Goal: Complete application form: Complete application form

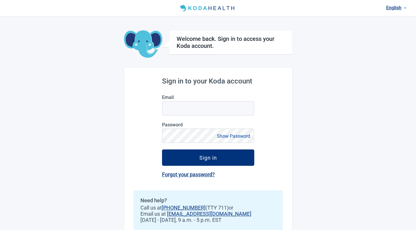
scroll to position [14, 0]
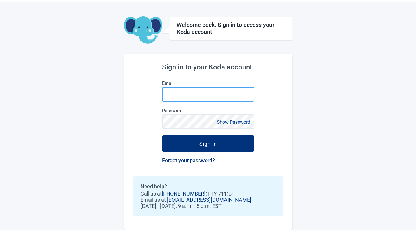
click at [201, 90] on input "Email" at bounding box center [208, 94] width 92 height 15
click at [192, 95] on input "Email" at bounding box center [208, 94] width 92 height 15
paste input "**********"
type input "**********"
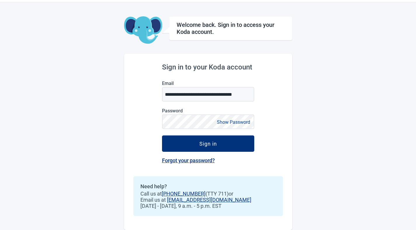
click at [223, 124] on button "Show Password" at bounding box center [233, 122] width 37 height 8
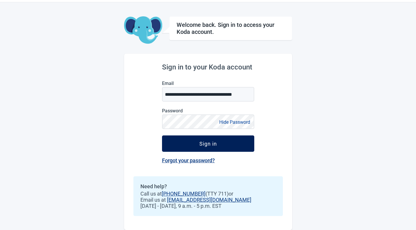
click at [201, 143] on div "Sign in" at bounding box center [208, 144] width 18 height 6
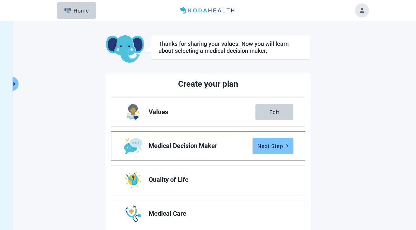
click at [277, 144] on div "Next Step" at bounding box center [273, 146] width 31 height 6
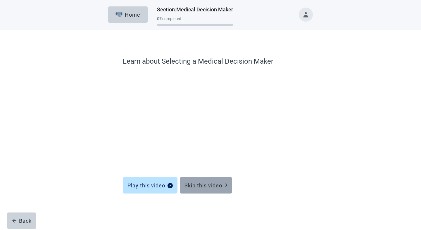
click at [208, 185] on div "Skip this video" at bounding box center [205, 186] width 43 height 6
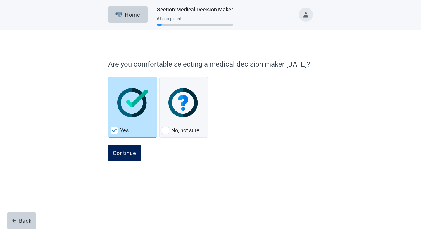
click at [131, 155] on div "Continue" at bounding box center [124, 153] width 23 height 6
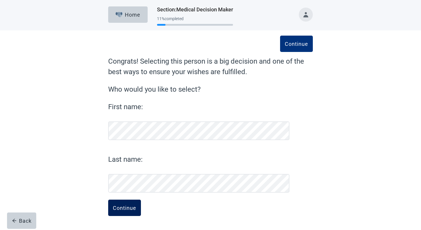
click at [135, 205] on div "Continue" at bounding box center [124, 208] width 23 height 6
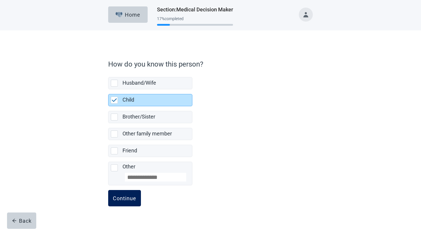
click at [133, 197] on div "Continue" at bounding box center [124, 198] width 23 height 6
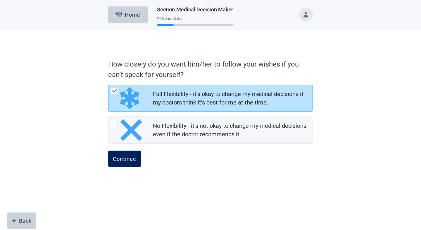
click at [131, 162] on button "Continue" at bounding box center [124, 159] width 33 height 16
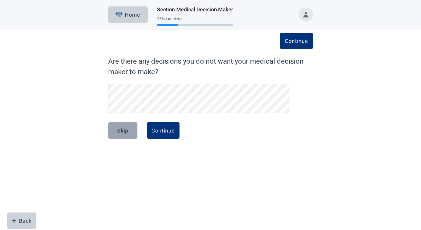
click at [128, 132] on div "Skip" at bounding box center [122, 131] width 11 height 6
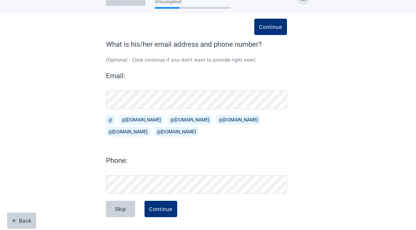
scroll to position [17, 0]
click at [126, 209] on div "Skip" at bounding box center [120, 209] width 11 height 6
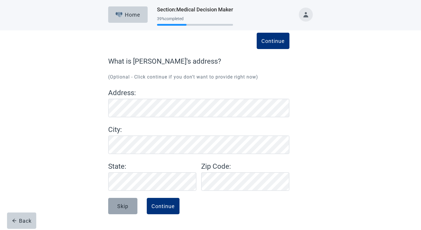
click at [126, 206] on div "Skip" at bounding box center [122, 206] width 11 height 6
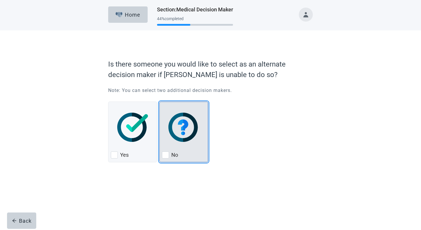
click at [186, 149] on div "No, checkbox, not checked" at bounding box center [184, 127] width 44 height 46
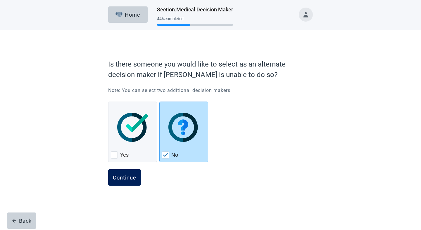
click at [125, 180] on div "Continue" at bounding box center [124, 178] width 23 height 6
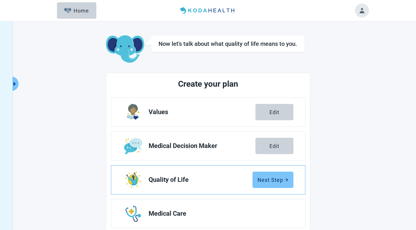
click at [279, 180] on div "Next Step" at bounding box center [273, 180] width 31 height 6
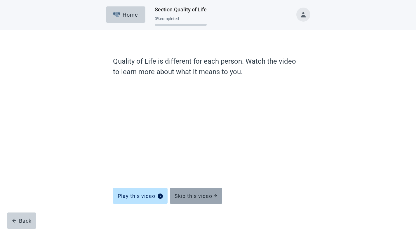
click at [193, 198] on div "Skip this video" at bounding box center [196, 196] width 43 height 6
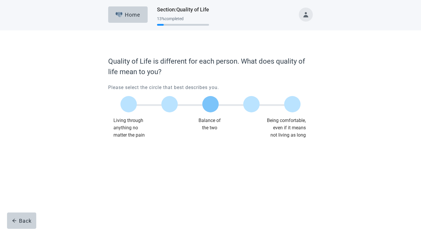
click at [212, 108] on label "Main content" at bounding box center [210, 104] width 16 height 16
click at [131, 150] on div "Continue" at bounding box center [124, 151] width 23 height 6
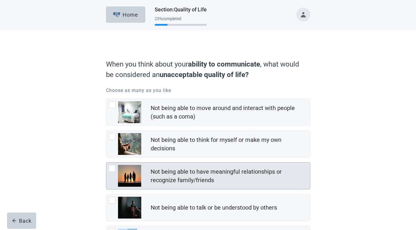
click at [181, 184] on div "Not being able to have meaningful relationships or recognize family/friends" at bounding box center [229, 176] width 156 height 17
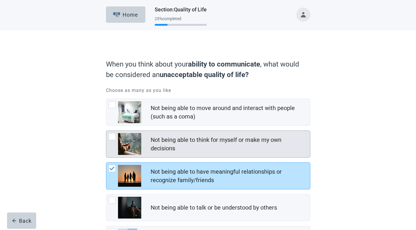
click at [204, 156] on div "Not being able to think for myself or make my own decisions" at bounding box center [208, 144] width 204 height 27
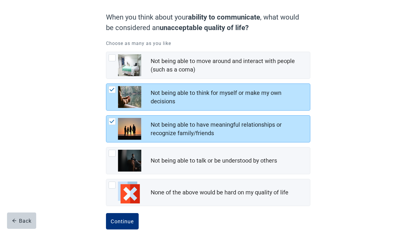
scroll to position [59, 0]
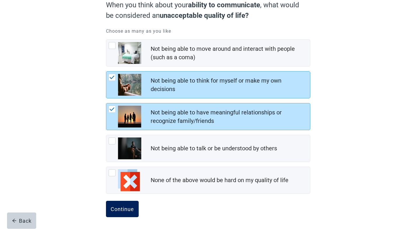
click at [129, 213] on button "Continue" at bounding box center [122, 209] width 33 height 16
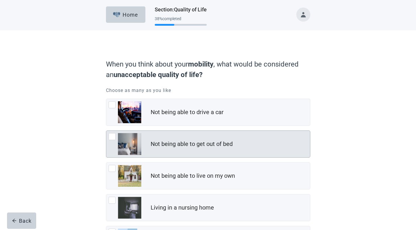
click at [201, 148] on div "Not being able to get out of bed" at bounding box center [230, 144] width 159 height 12
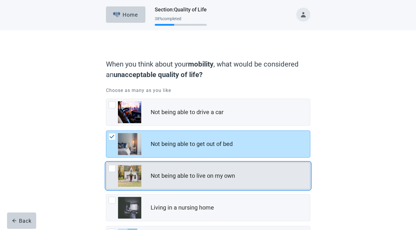
click at [195, 170] on div "Not being able to live on my own" at bounding box center [230, 176] width 159 height 12
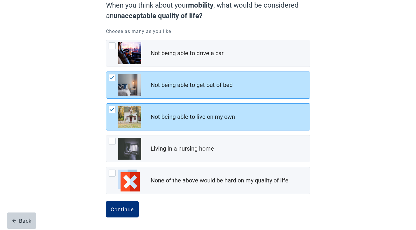
scroll to position [59, 0]
click at [120, 210] on div "Continue" at bounding box center [122, 209] width 23 height 6
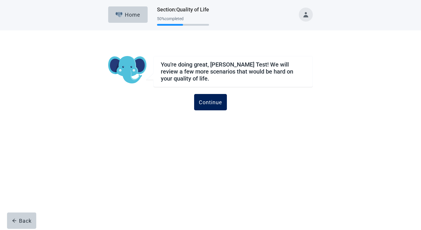
click at [213, 103] on div "Continue" at bounding box center [210, 102] width 23 height 6
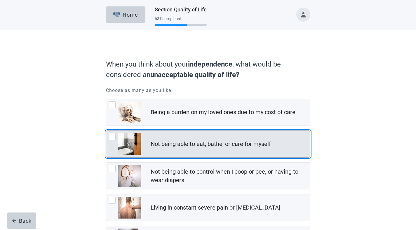
click at [159, 157] on div "Not being able to eat, bathe, or care for myself" at bounding box center [208, 144] width 204 height 27
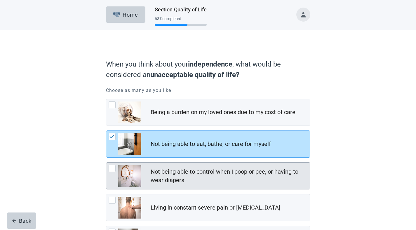
click at [144, 184] on div "Not being able to control when I poop or pee, or having to wear diapers" at bounding box center [208, 176] width 204 height 27
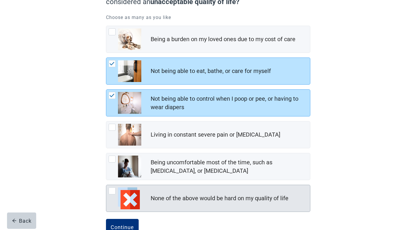
scroll to position [91, 0]
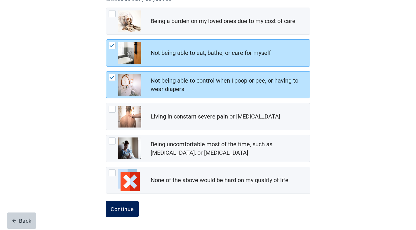
click at [121, 210] on div "Continue" at bounding box center [122, 209] width 23 height 6
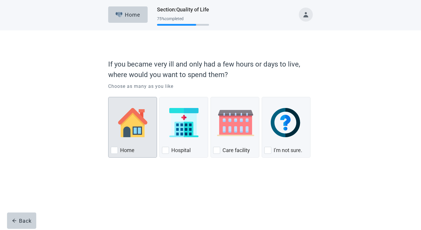
click at [145, 140] on div "Home, checkbox, not checked" at bounding box center [133, 123] width 44 height 46
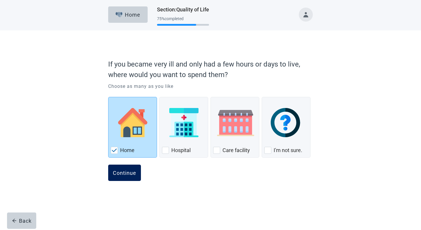
click at [130, 176] on button "Continue" at bounding box center [124, 173] width 33 height 16
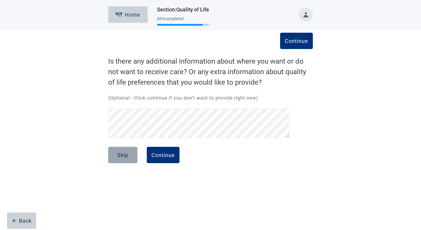
click at [128, 153] on div "Skip" at bounding box center [122, 155] width 11 height 6
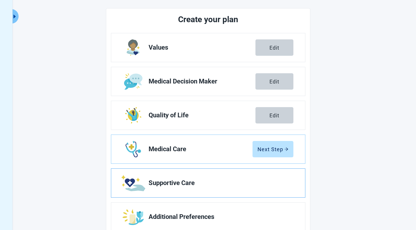
scroll to position [83, 0]
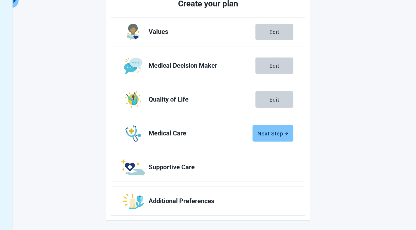
click at [264, 133] on div "Next Step" at bounding box center [273, 134] width 31 height 6
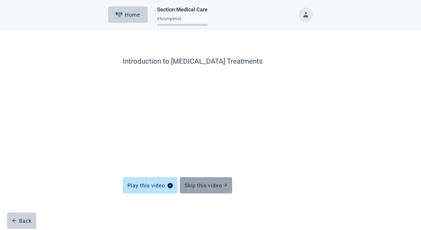
click at [205, 181] on button "Skip this video" at bounding box center [206, 185] width 52 height 16
click at [198, 188] on div "Skip this video" at bounding box center [205, 186] width 43 height 6
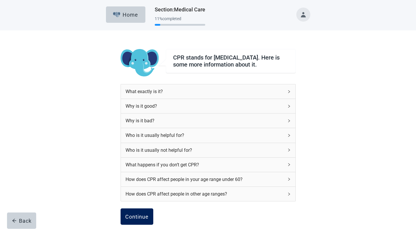
click at [142, 217] on div "Continue" at bounding box center [136, 217] width 23 height 6
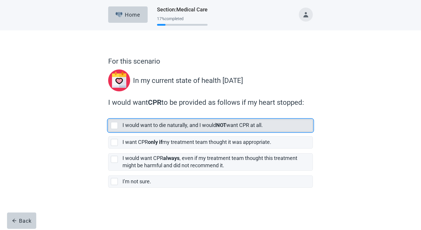
click at [201, 126] on label "I would want to die naturally, and I would NOT want CPR at all." at bounding box center [192, 125] width 140 height 6
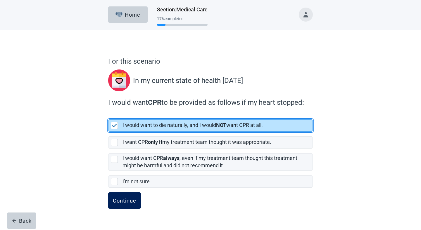
click at [126, 205] on button "Continue" at bounding box center [124, 200] width 33 height 16
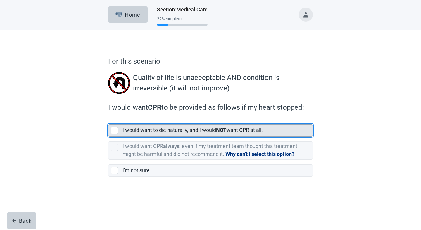
click at [163, 135] on div "I would want to die naturally, and I would NOT want CPR at all." at bounding box center [217, 131] width 190 height 12
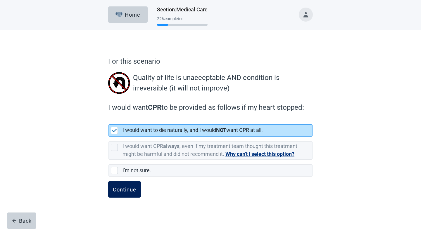
click at [129, 197] on button "Continue" at bounding box center [124, 189] width 33 height 16
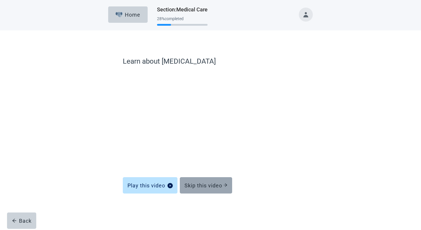
click at [195, 180] on button "Skip this video" at bounding box center [206, 185] width 52 height 16
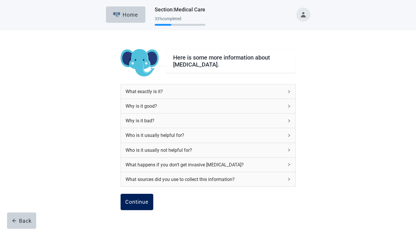
click at [134, 201] on div "Continue" at bounding box center [136, 202] width 23 height 6
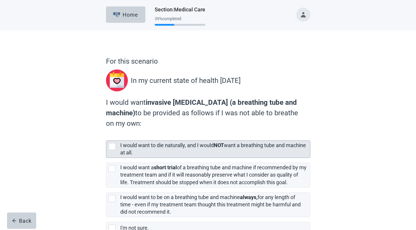
click at [172, 150] on div "I would want to die naturally, and I would NOT want a breathing tube and machin…" at bounding box center [213, 149] width 186 height 15
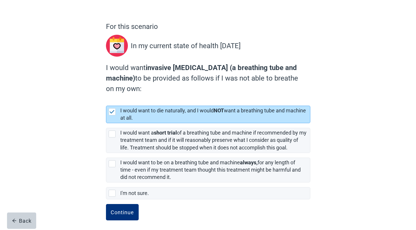
scroll to position [38, 0]
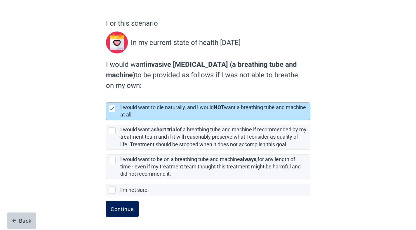
click at [131, 207] on div "Continue" at bounding box center [122, 209] width 23 height 6
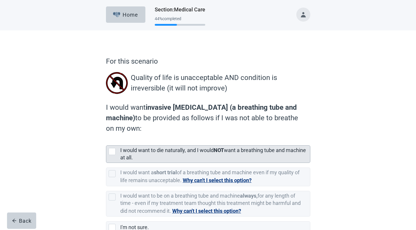
click at [140, 154] on label "I would want to die naturally, and I would NOT want a breathing tube and machin…" at bounding box center [213, 153] width 186 height 13
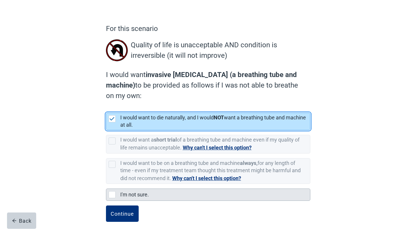
scroll to position [37, 0]
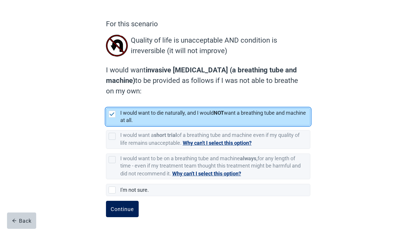
click at [121, 206] on button "Continue" at bounding box center [122, 209] width 33 height 16
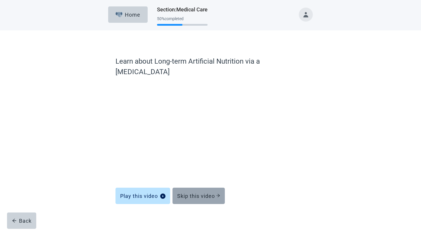
click at [198, 188] on button "Skip this video" at bounding box center [198, 196] width 52 height 16
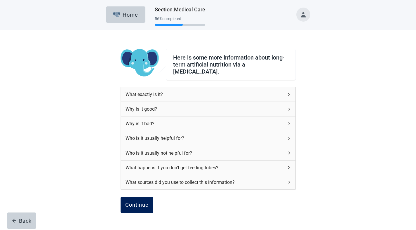
click at [143, 202] on div "Continue" at bounding box center [136, 205] width 23 height 6
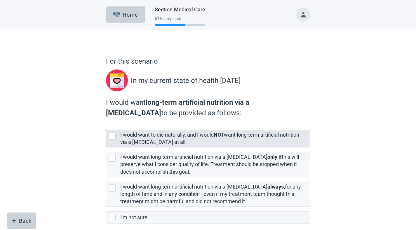
click at [115, 139] on div "[object Object], checkbox, not selected" at bounding box center [113, 136] width 9 height 7
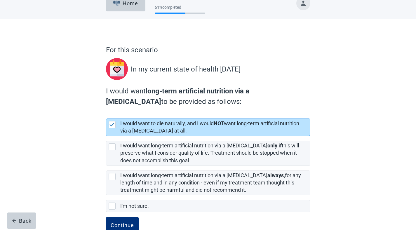
scroll to position [27, 0]
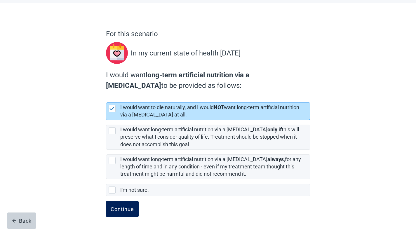
click at [124, 211] on div "Continue" at bounding box center [122, 209] width 23 height 6
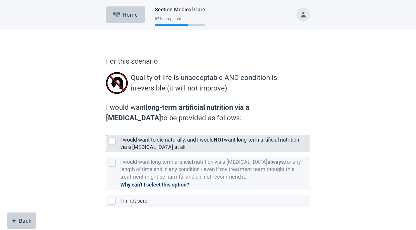
click at [136, 145] on label "I would want to die naturally, and I would NOT want long-term artificial nutrit…" at bounding box center [209, 143] width 179 height 13
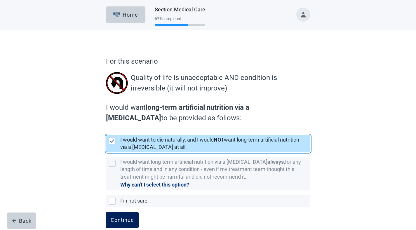
click at [116, 217] on button "Continue" at bounding box center [122, 220] width 33 height 16
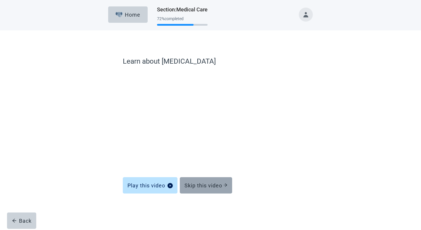
click at [206, 187] on div "Skip this video" at bounding box center [205, 186] width 43 height 6
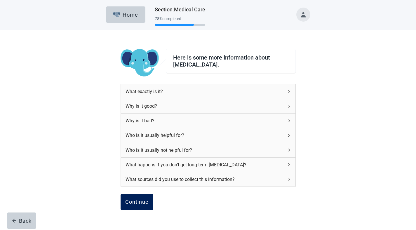
click at [125, 202] on div "Continue" at bounding box center [136, 202] width 23 height 6
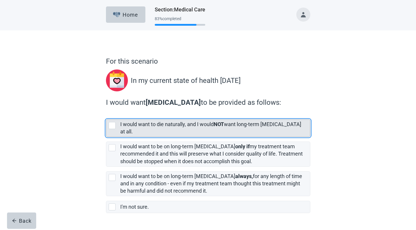
click at [180, 129] on div "I would want to die naturally, and I would NOT want long-term dialysis at all." at bounding box center [215, 128] width 190 height 17
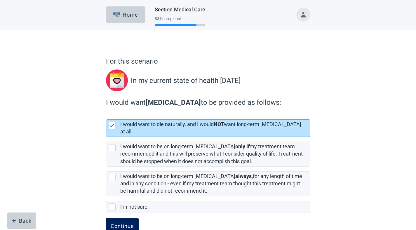
click at [122, 226] on button "Continue" at bounding box center [122, 226] width 33 height 16
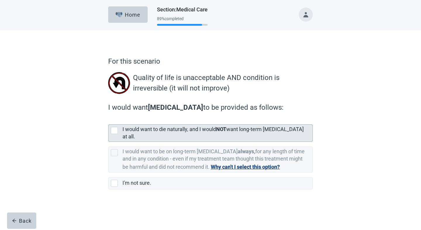
click at [163, 133] on div "I would want to die naturally, and I would NOT want long-term dialysis at all." at bounding box center [215, 133] width 186 height 15
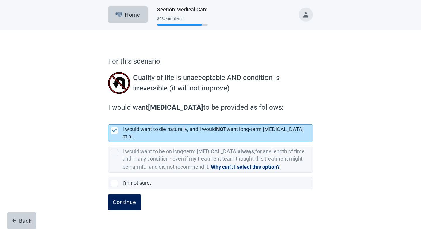
click at [129, 194] on button "Continue" at bounding box center [124, 202] width 33 height 16
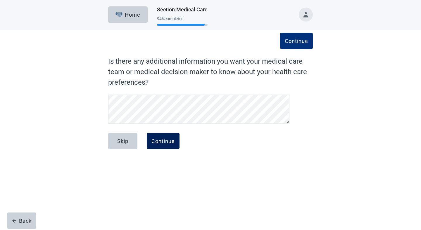
click at [164, 146] on button "Continue" at bounding box center [163, 141] width 33 height 16
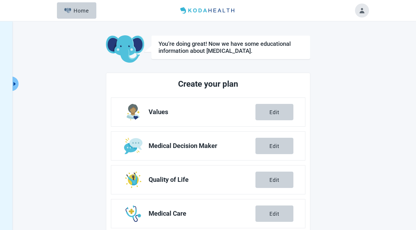
scroll to position [80, 0]
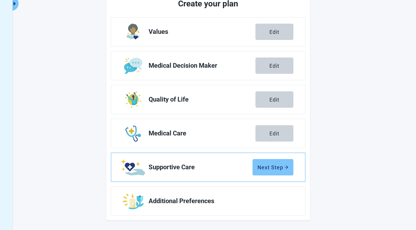
click at [277, 165] on div "Next Step" at bounding box center [273, 167] width 31 height 6
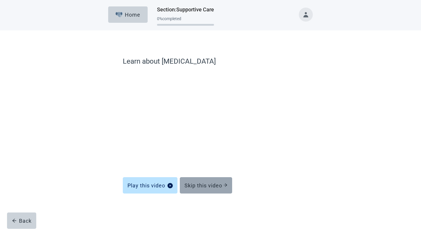
click at [203, 189] on button "Skip this video" at bounding box center [206, 185] width 52 height 16
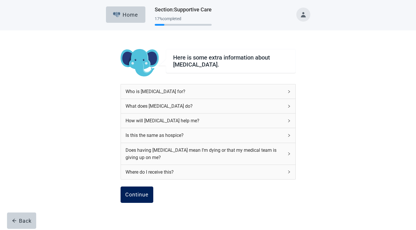
click at [146, 197] on div "Continue" at bounding box center [136, 195] width 23 height 6
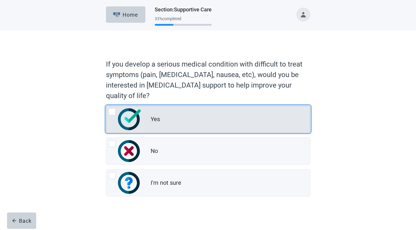
click at [167, 120] on div "Yes" at bounding box center [230, 120] width 159 height 12
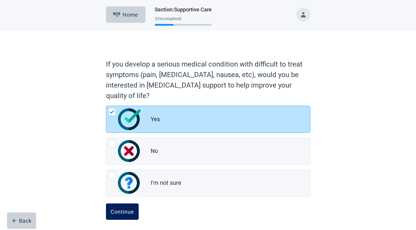
click at [123, 220] on button "Continue" at bounding box center [122, 212] width 33 height 16
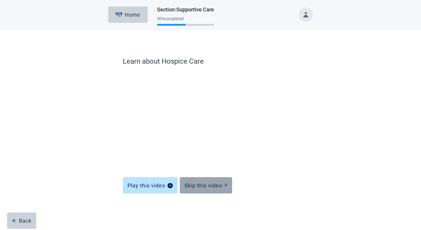
click at [206, 193] on button "Skip this video" at bounding box center [206, 185] width 52 height 16
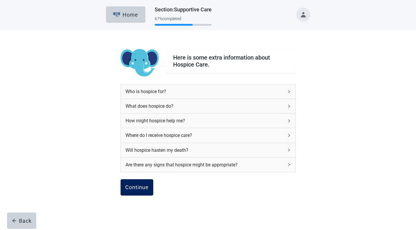
click at [136, 182] on button "Continue" at bounding box center [137, 187] width 33 height 16
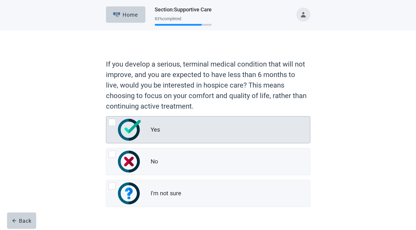
click at [148, 144] on div "Yes No I'm not sure" at bounding box center [208, 161] width 204 height 91
click at [162, 136] on div "Yes" at bounding box center [230, 130] width 159 height 12
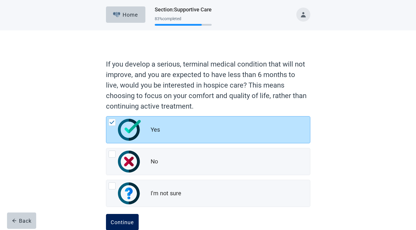
click at [124, 220] on div "Continue" at bounding box center [122, 222] width 23 height 6
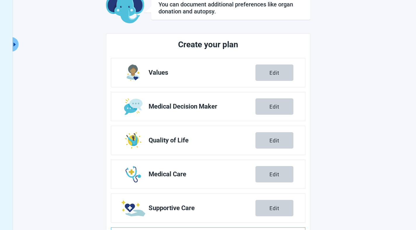
scroll to position [80, 0]
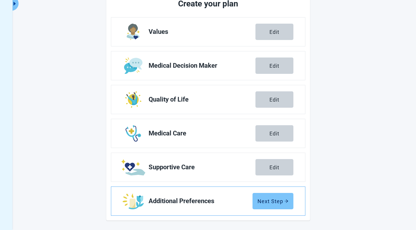
click at [267, 200] on div "Next Step" at bounding box center [273, 201] width 31 height 6
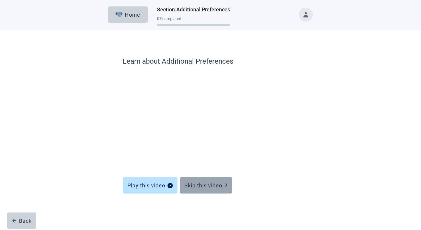
click at [211, 189] on button "Skip this video" at bounding box center [206, 185] width 52 height 16
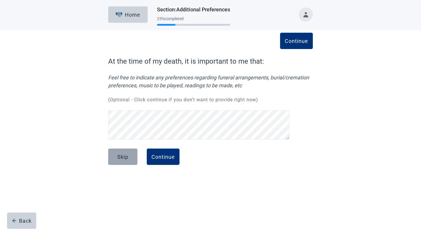
click at [126, 159] on div "Skip" at bounding box center [122, 157] width 11 height 6
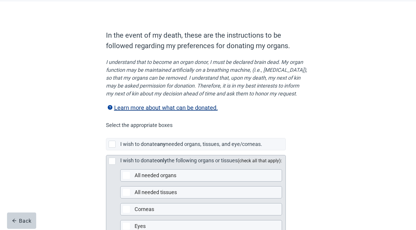
scroll to position [34, 0]
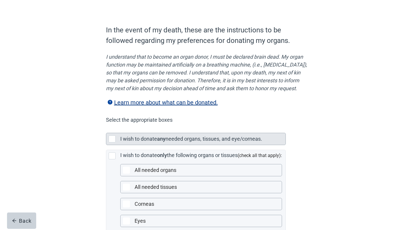
click at [174, 142] on label "needed organs, tissues, and eye/corneas." at bounding box center [214, 139] width 97 height 6
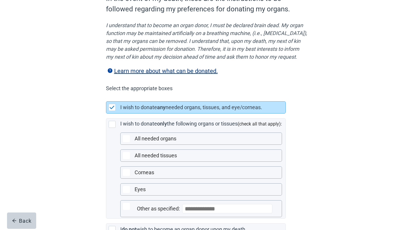
scroll to position [130, 0]
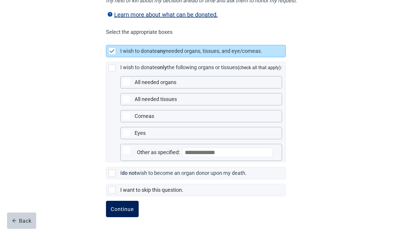
click at [129, 204] on button "Continue" at bounding box center [122, 209] width 33 height 16
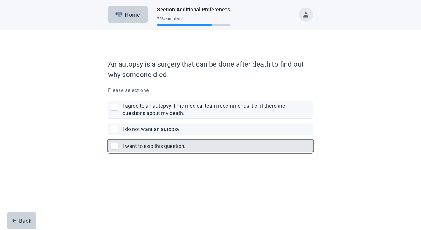
click at [156, 149] on label "I want to skip this question." at bounding box center [153, 146] width 63 height 6
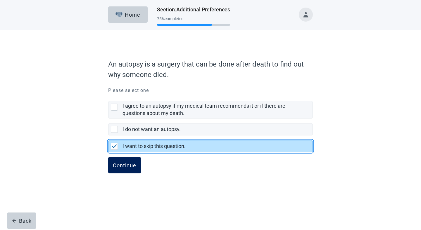
click at [121, 167] on div "Continue" at bounding box center [124, 165] width 23 height 6
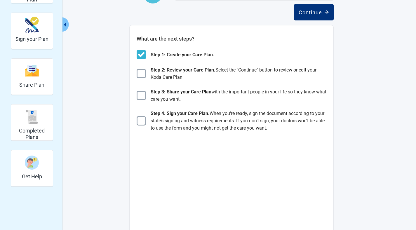
scroll to position [41, 0]
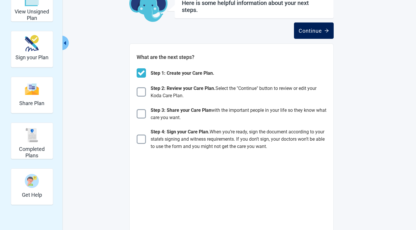
click at [306, 32] on div "Continue" at bounding box center [314, 31] width 30 height 6
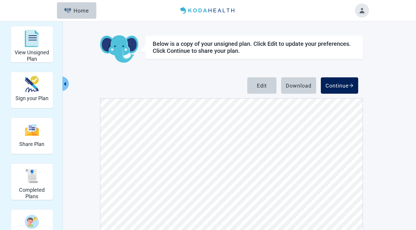
click at [335, 85] on div "Continue" at bounding box center [340, 86] width 28 height 6
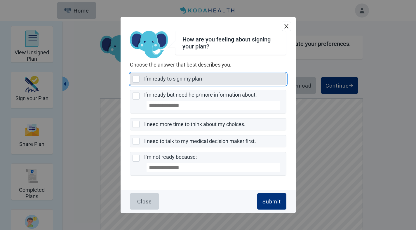
click at [179, 79] on label "I’m ready to sign my plan" at bounding box center [173, 79] width 58 height 6
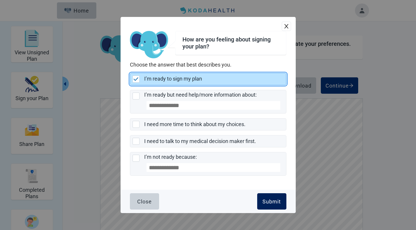
click at [275, 203] on div "Submit" at bounding box center [272, 202] width 18 height 6
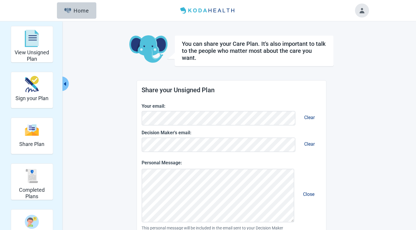
scroll to position [99, 0]
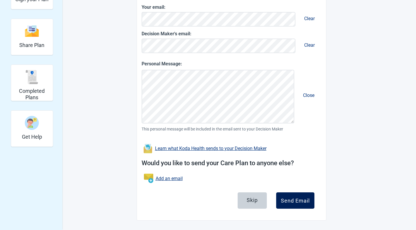
click at [296, 202] on div "Send Email" at bounding box center [295, 201] width 29 height 6
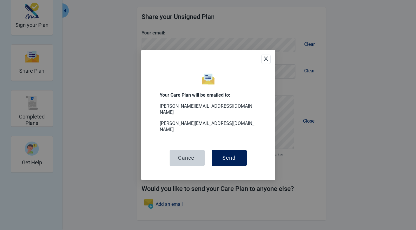
click at [232, 155] on div "Send" at bounding box center [229, 158] width 13 height 6
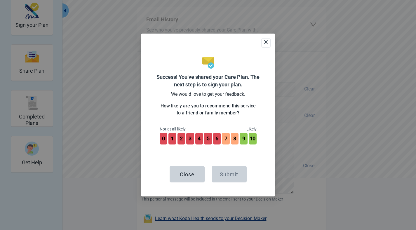
scroll to position [118, 0]
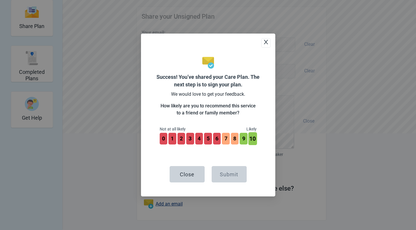
click at [252, 138] on button "10" at bounding box center [253, 138] width 8 height 13
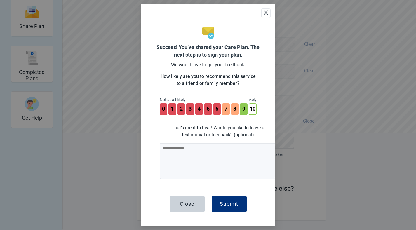
click at [275, 136] on p "That’s great to hear! Would you like to leave a testimonial or feedback? (optio…" at bounding box center [218, 131] width 117 height 14
click at [244, 107] on button "9" at bounding box center [243, 109] width 8 height 13
click at [164, 107] on button "0" at bounding box center [163, 109] width 8 height 13
click at [172, 108] on button "1" at bounding box center [172, 109] width 8 height 13
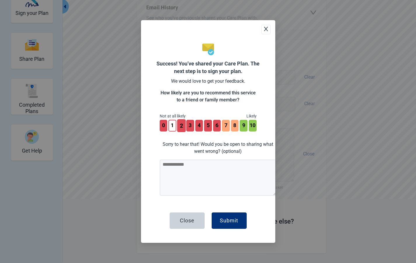
click at [179, 127] on button "2" at bounding box center [181, 125] width 8 height 13
click at [190, 126] on button "3" at bounding box center [190, 125] width 8 height 13
click at [200, 126] on button "4" at bounding box center [199, 125] width 8 height 13
click at [208, 126] on button "5" at bounding box center [208, 125] width 8 height 13
click at [216, 126] on button "6" at bounding box center [217, 125] width 8 height 13
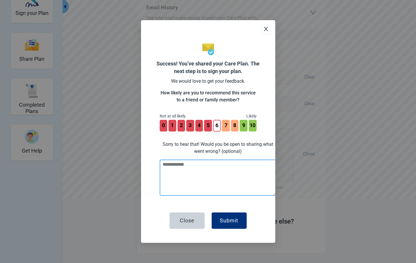
click at [204, 172] on textarea at bounding box center [218, 177] width 117 height 36
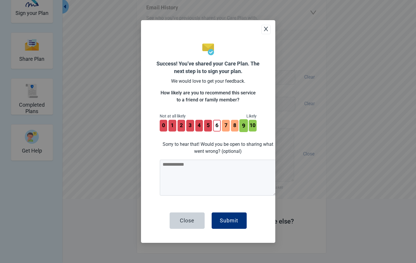
click at [244, 124] on button "9" at bounding box center [243, 125] width 8 height 13
click at [250, 126] on button "10" at bounding box center [253, 125] width 8 height 13
click at [225, 126] on button "7" at bounding box center [226, 125] width 8 height 13
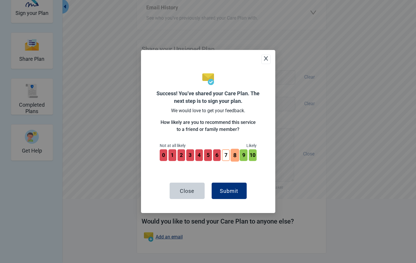
click at [235, 157] on button "8" at bounding box center [235, 155] width 8 height 13
click at [249, 157] on button "10" at bounding box center [253, 155] width 8 height 13
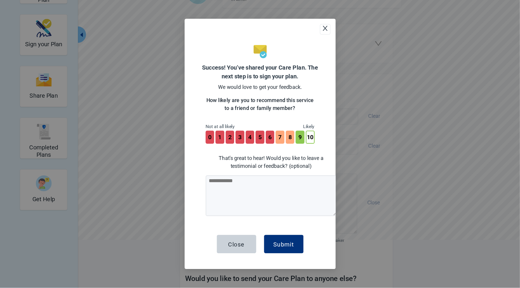
scroll to position [59, 0]
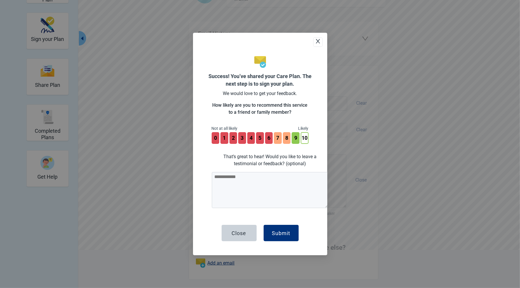
click at [326, 206] on textarea at bounding box center [270, 190] width 117 height 36
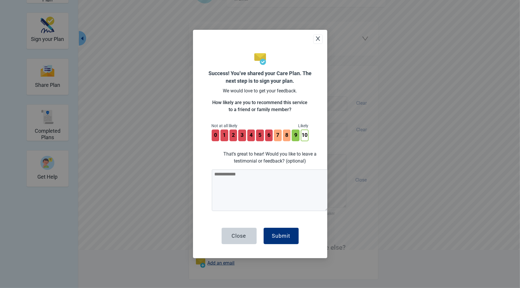
drag, startPoint x: 326, startPoint y: 206, endPoint x: 306, endPoint y: 211, distance: 20.6
click at [305, 211] on div "That’s great to hear! Would you like to leave a testimonial or feedback? (optio…" at bounding box center [270, 180] width 117 height 65
